Goal: Check status: Check status

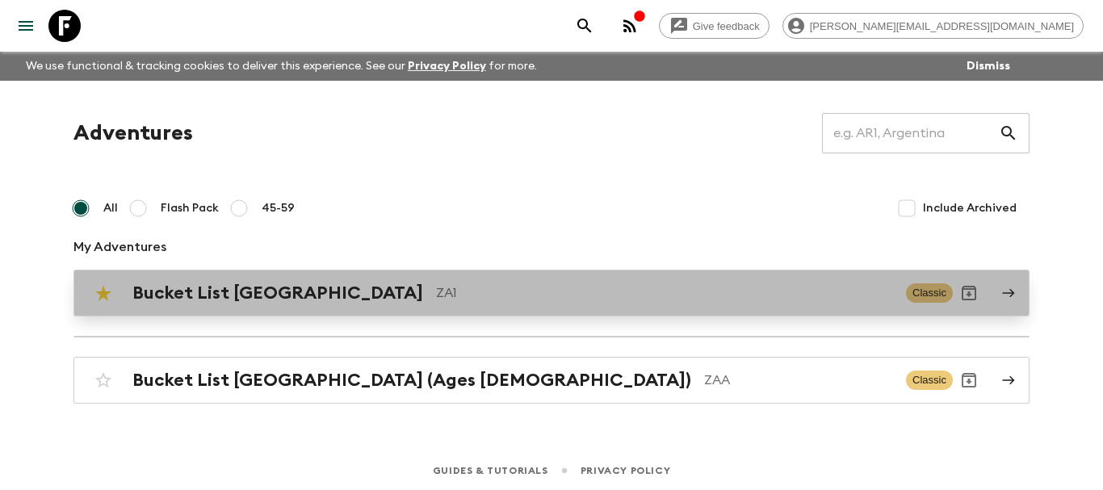
click at [198, 295] on h2 "Bucket List [GEOGRAPHIC_DATA]" at bounding box center [277, 293] width 291 height 21
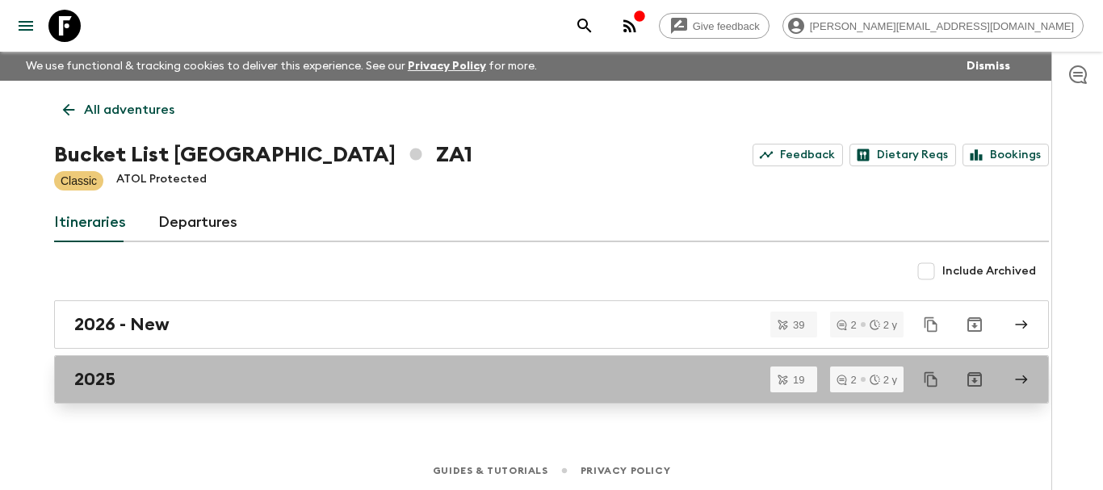
click at [108, 366] on link "2025" at bounding box center [551, 379] width 995 height 48
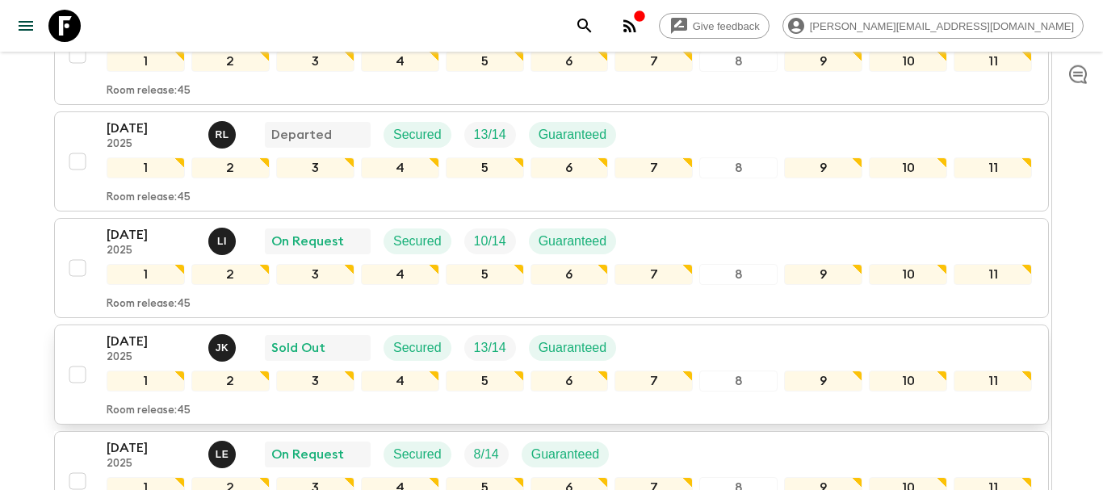
scroll to position [330, 0]
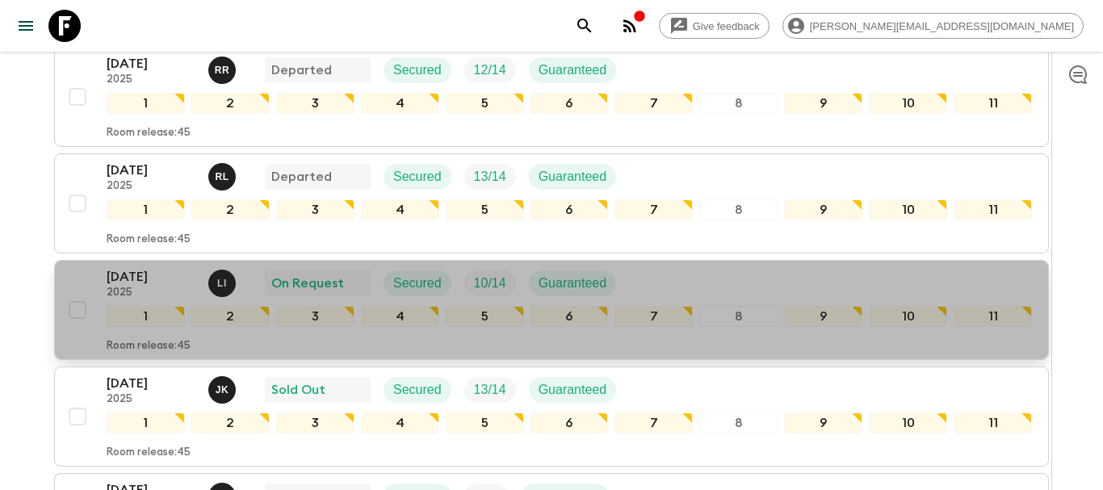
click at [129, 267] on p "[DATE]" at bounding box center [151, 276] width 89 height 19
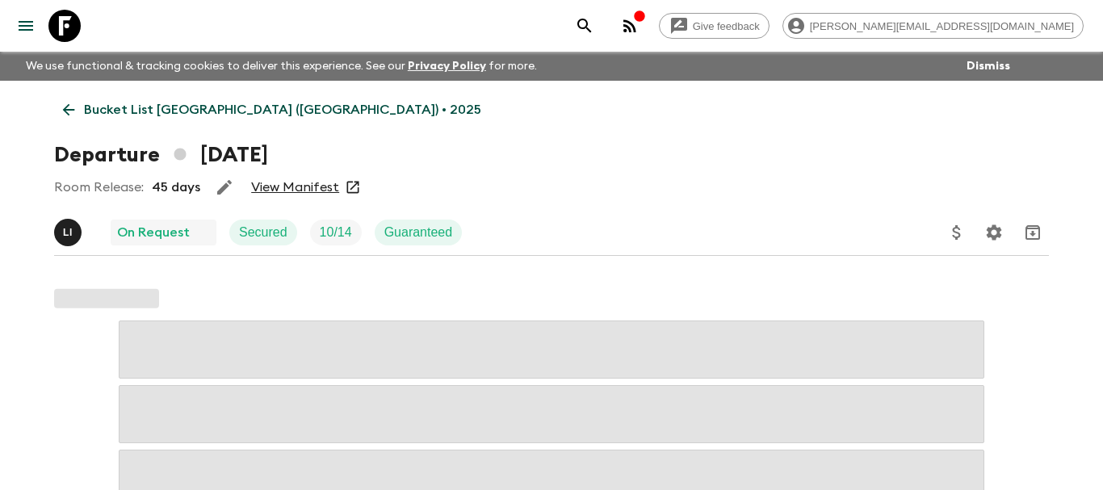
click at [294, 182] on link "View Manifest" at bounding box center [295, 187] width 88 height 16
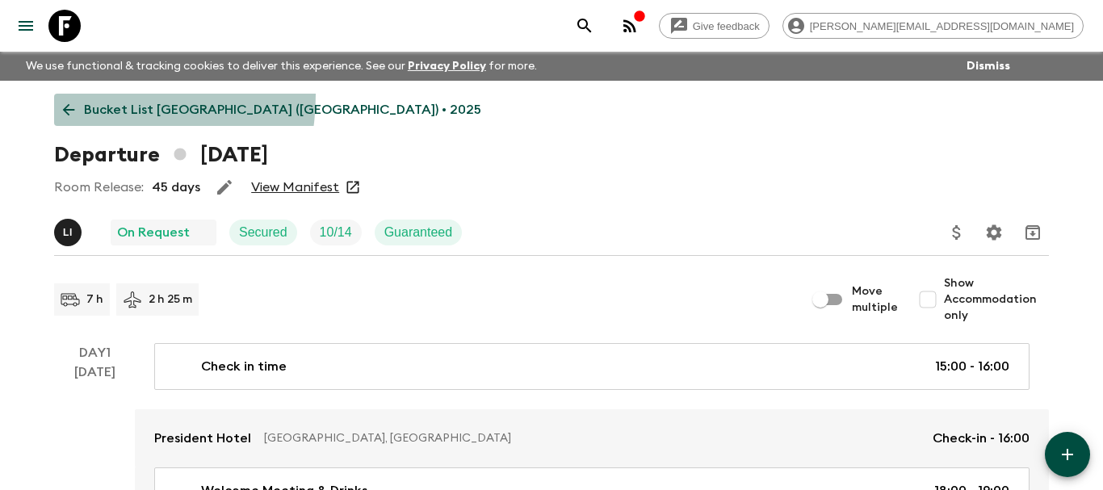
click at [74, 95] on link "Bucket List [GEOGRAPHIC_DATA] ([GEOGRAPHIC_DATA]) • 2025" at bounding box center [272, 110] width 436 height 32
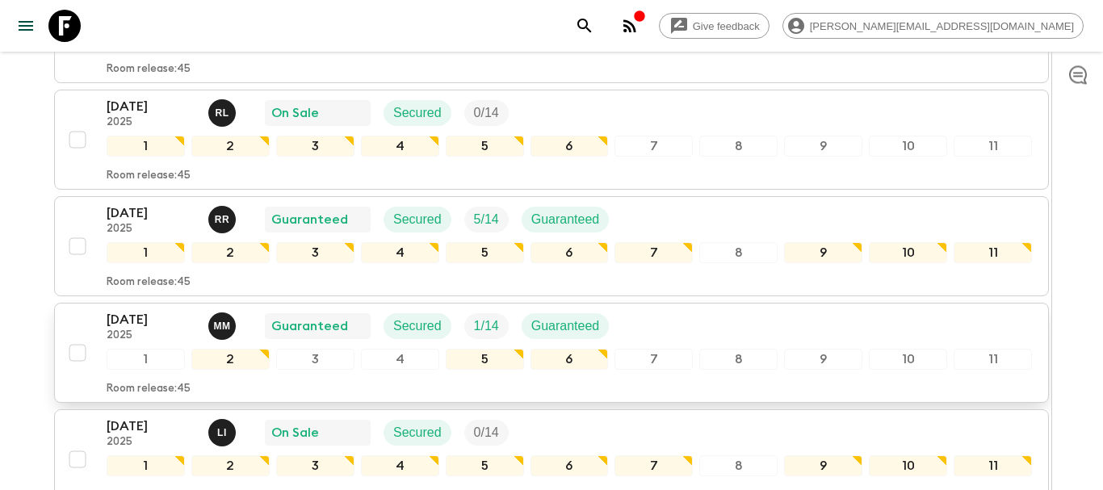
scroll to position [1608, 0]
